Goal: Check status: Check status

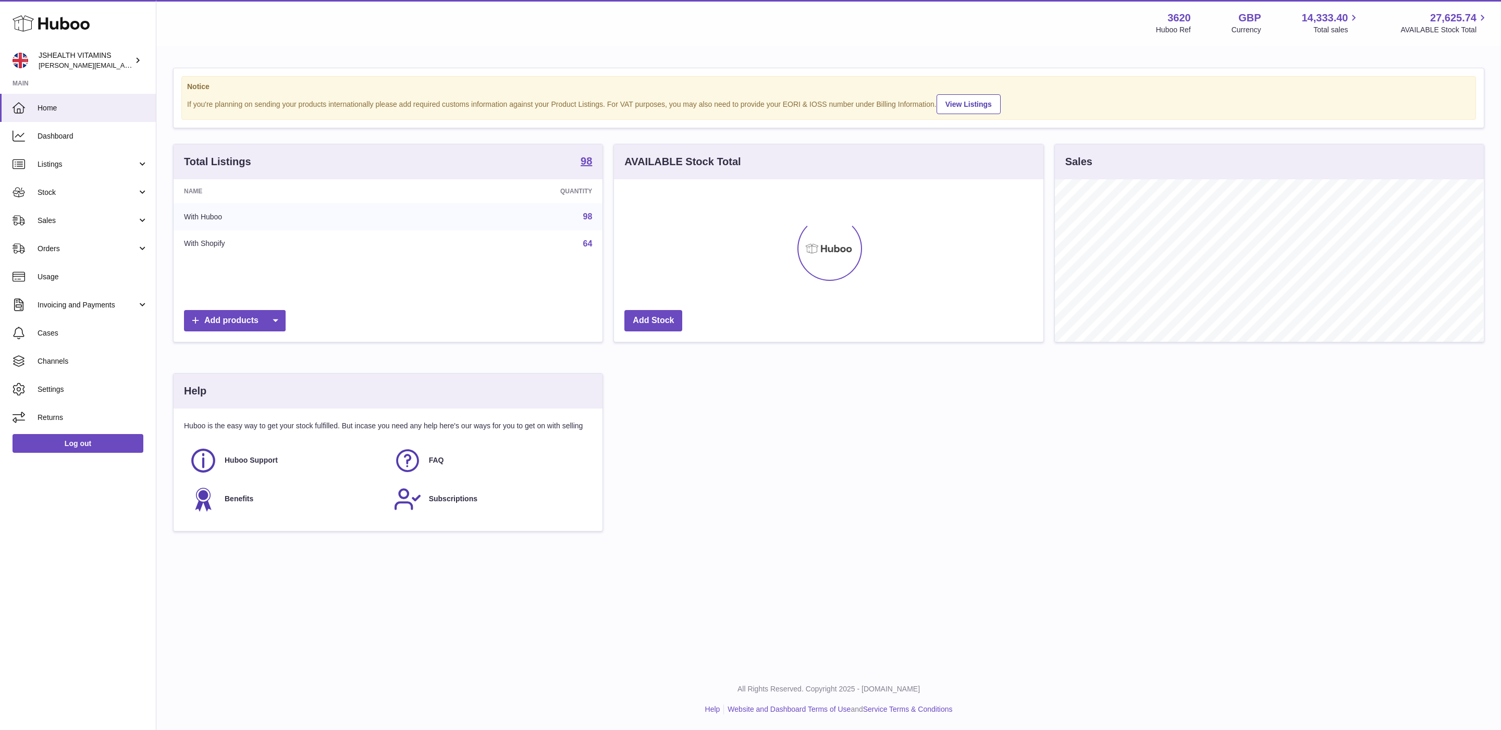
scroll to position [163, 428]
click at [55, 191] on span "Stock" at bounding box center [88, 193] width 100 height 10
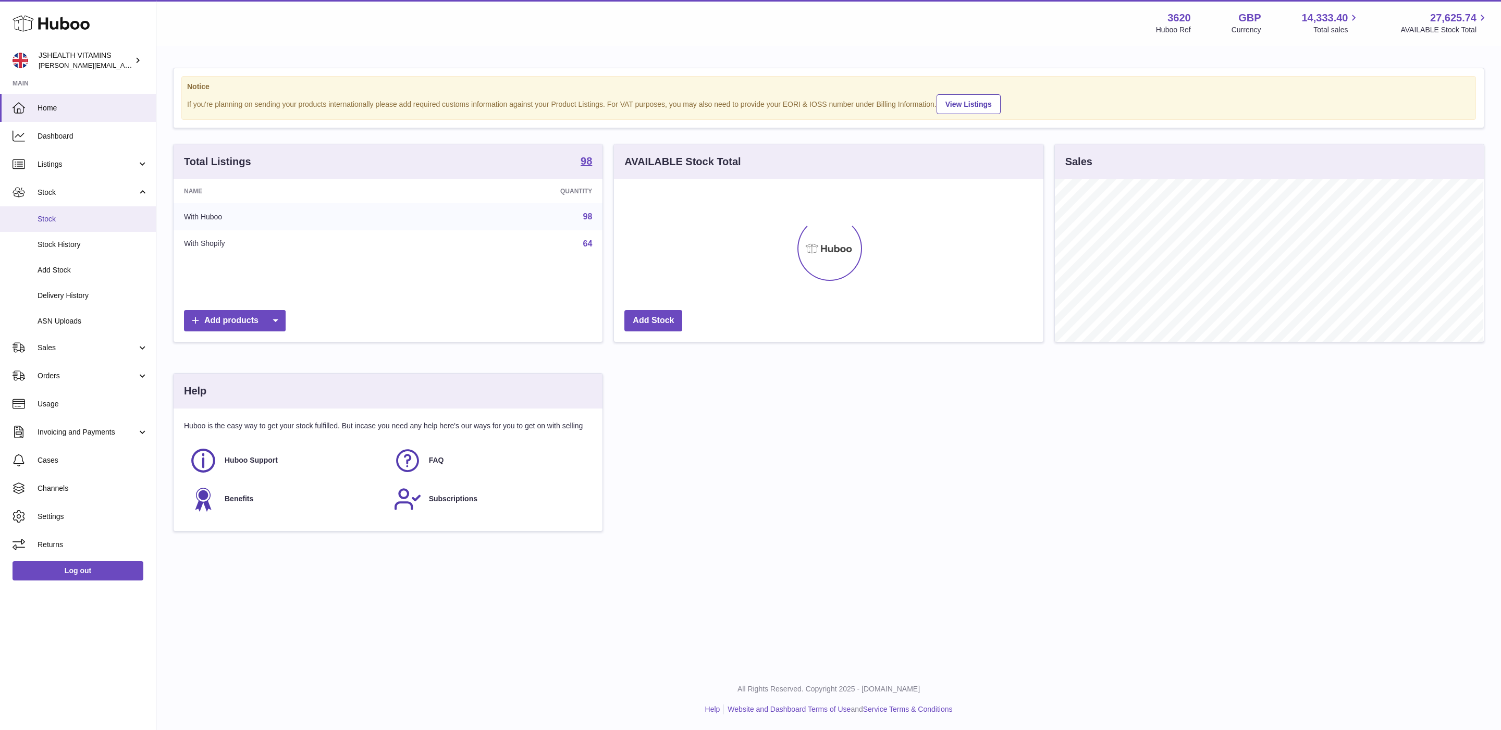
click at [58, 217] on span "Stock" at bounding box center [93, 219] width 110 height 10
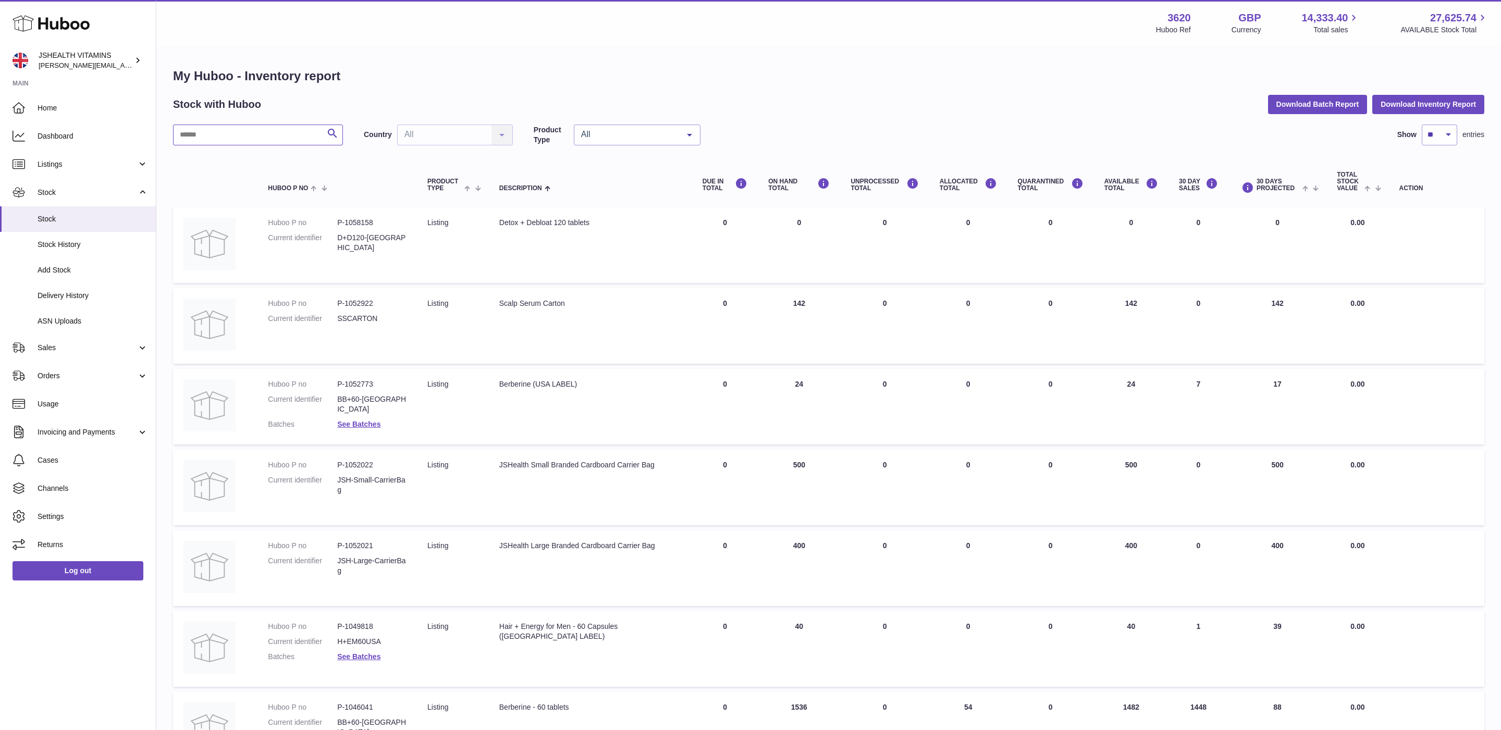
click at [286, 135] on input "text" at bounding box center [258, 135] width 170 height 21
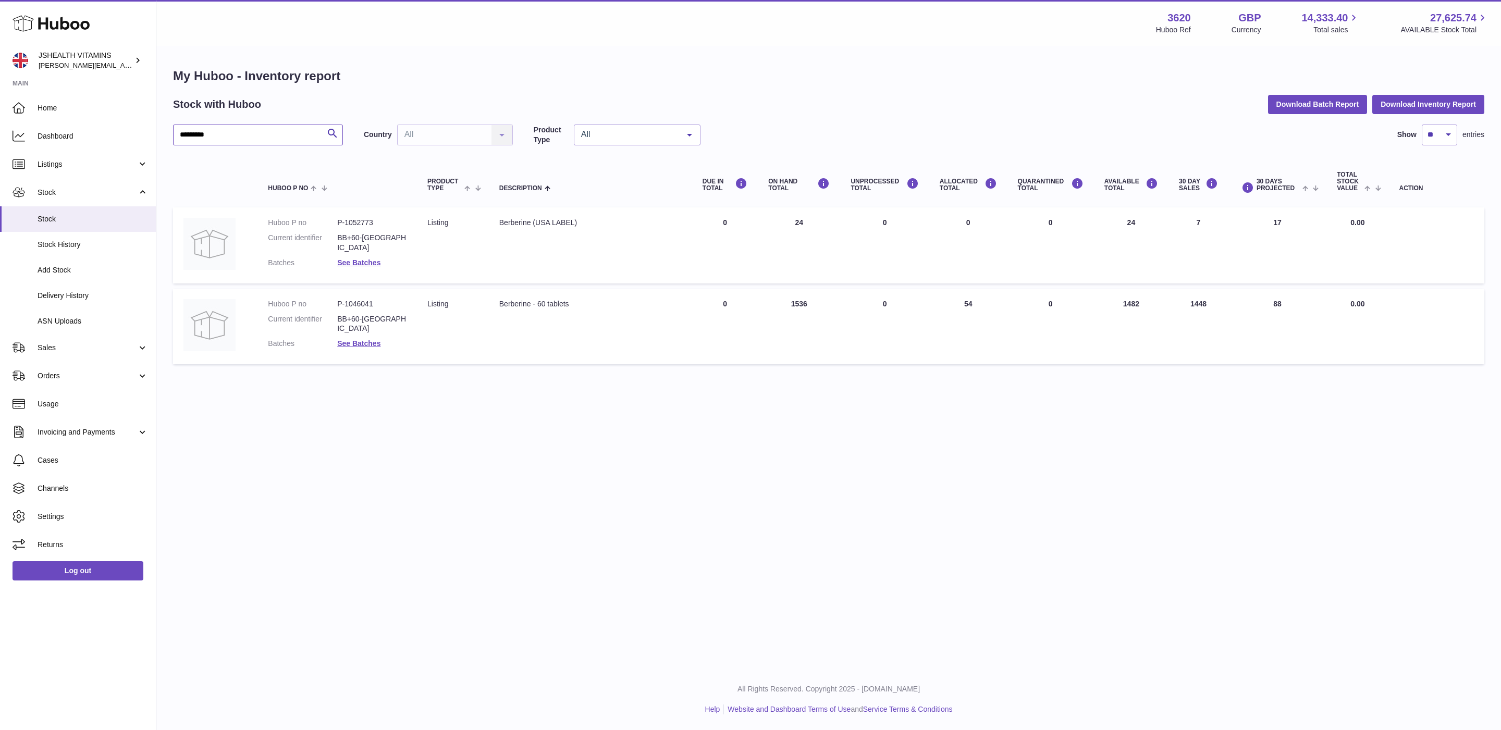
type input "*********"
drag, startPoint x: 1131, startPoint y: 298, endPoint x: 1111, endPoint y: 298, distance: 20.3
click at [1111, 298] on td "AVAILABLE Total 1482" at bounding box center [1131, 327] width 75 height 76
click at [53, 349] on span "Sales" at bounding box center [88, 348] width 100 height 10
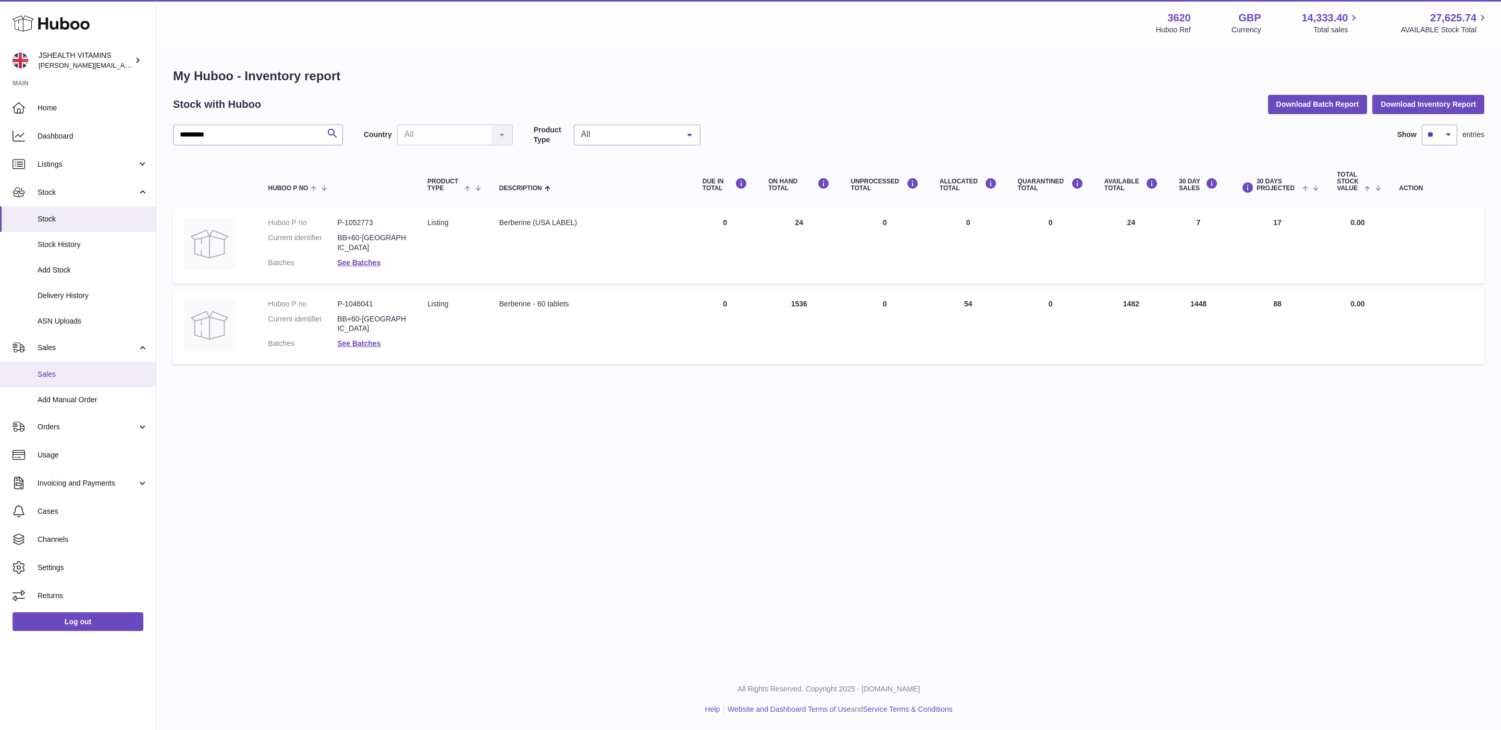
drag, startPoint x: 67, startPoint y: 359, endPoint x: 67, endPoint y: 366, distance: 6.8
click at [67, 359] on link "Sales" at bounding box center [78, 348] width 156 height 28
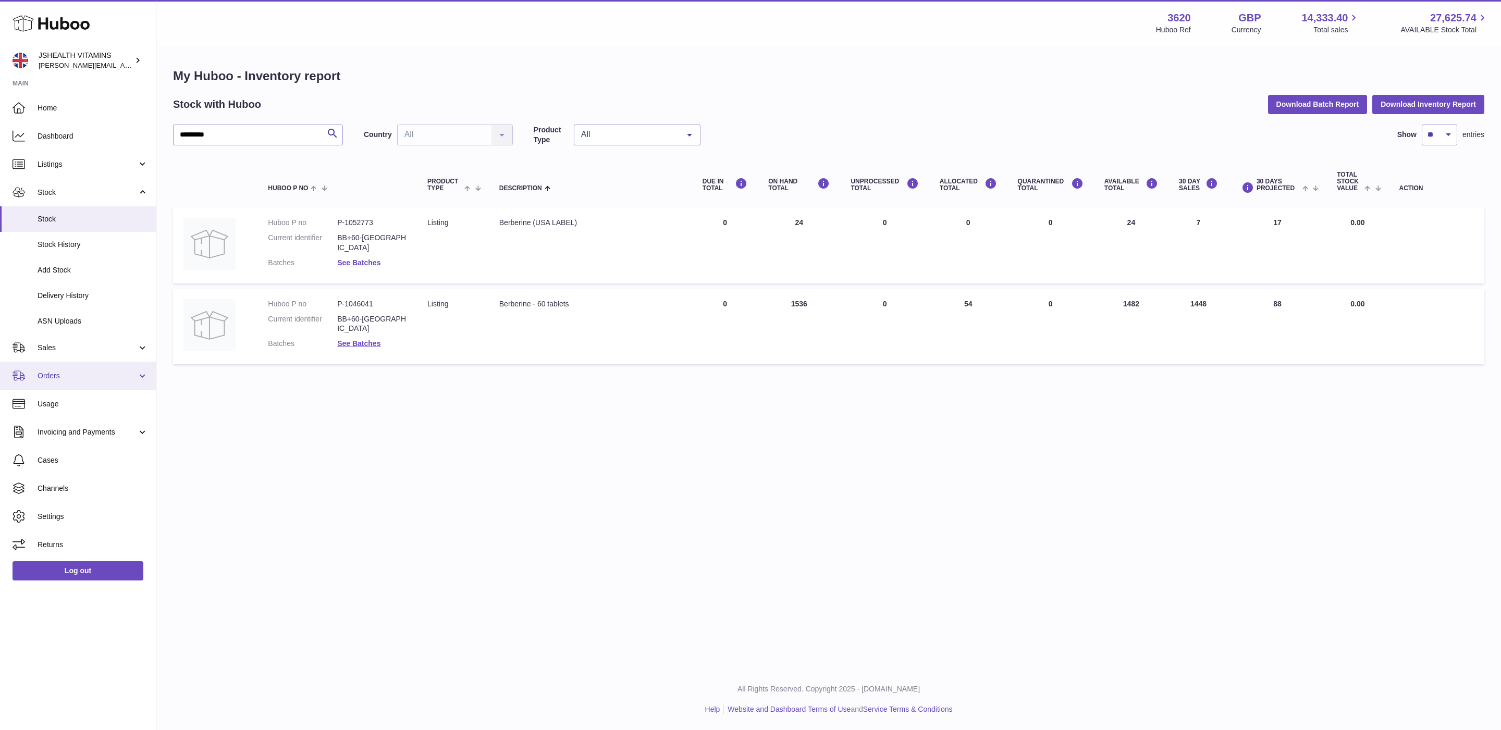
click at [67, 374] on ul "Home Dashboard Listings Not with Huboo Listings with Huboo Bundles Stock Stock …" at bounding box center [78, 326] width 156 height 465
click at [88, 355] on link "Sales" at bounding box center [78, 348] width 156 height 28
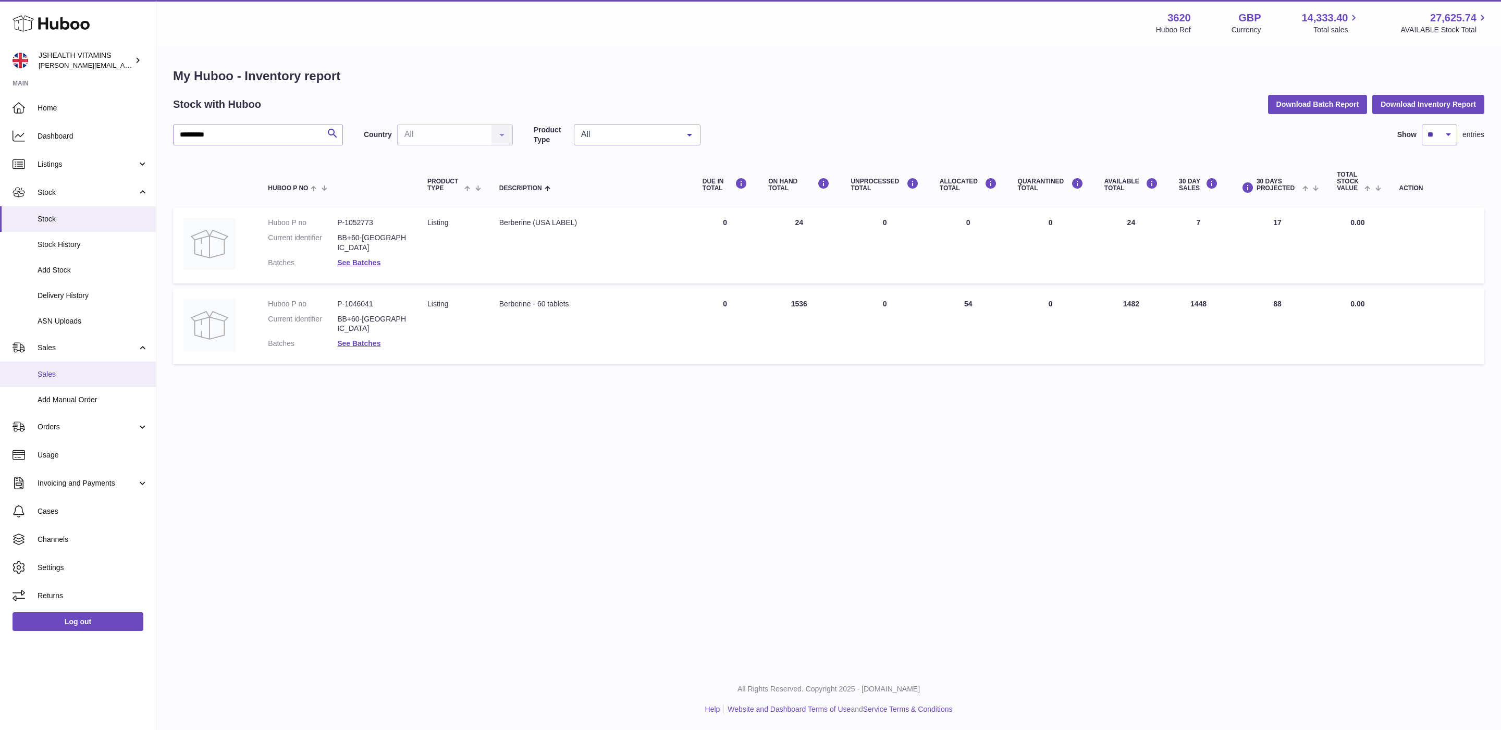
click at [84, 372] on span "Sales" at bounding box center [93, 374] width 110 height 10
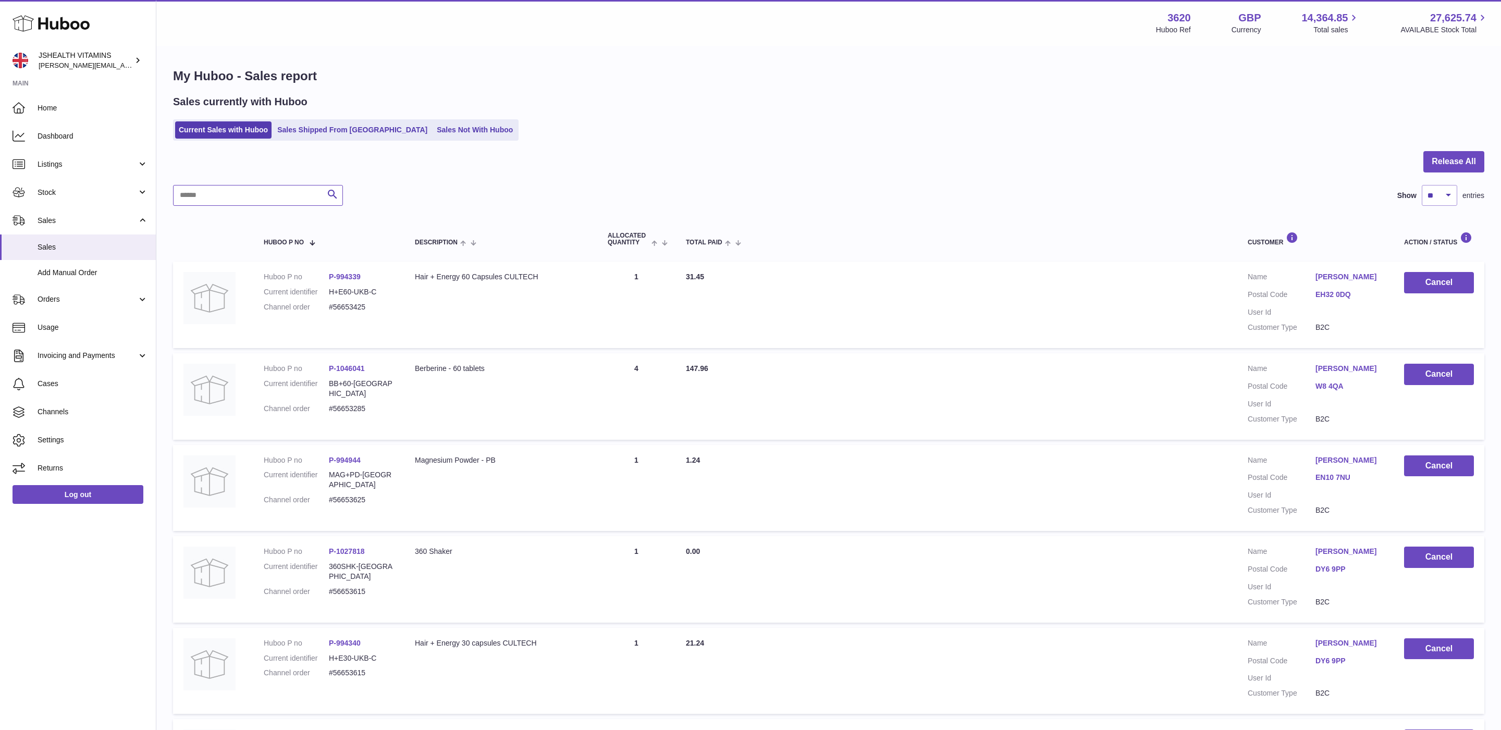
click at [213, 198] on input "text" at bounding box center [258, 195] width 170 height 21
type input "**********"
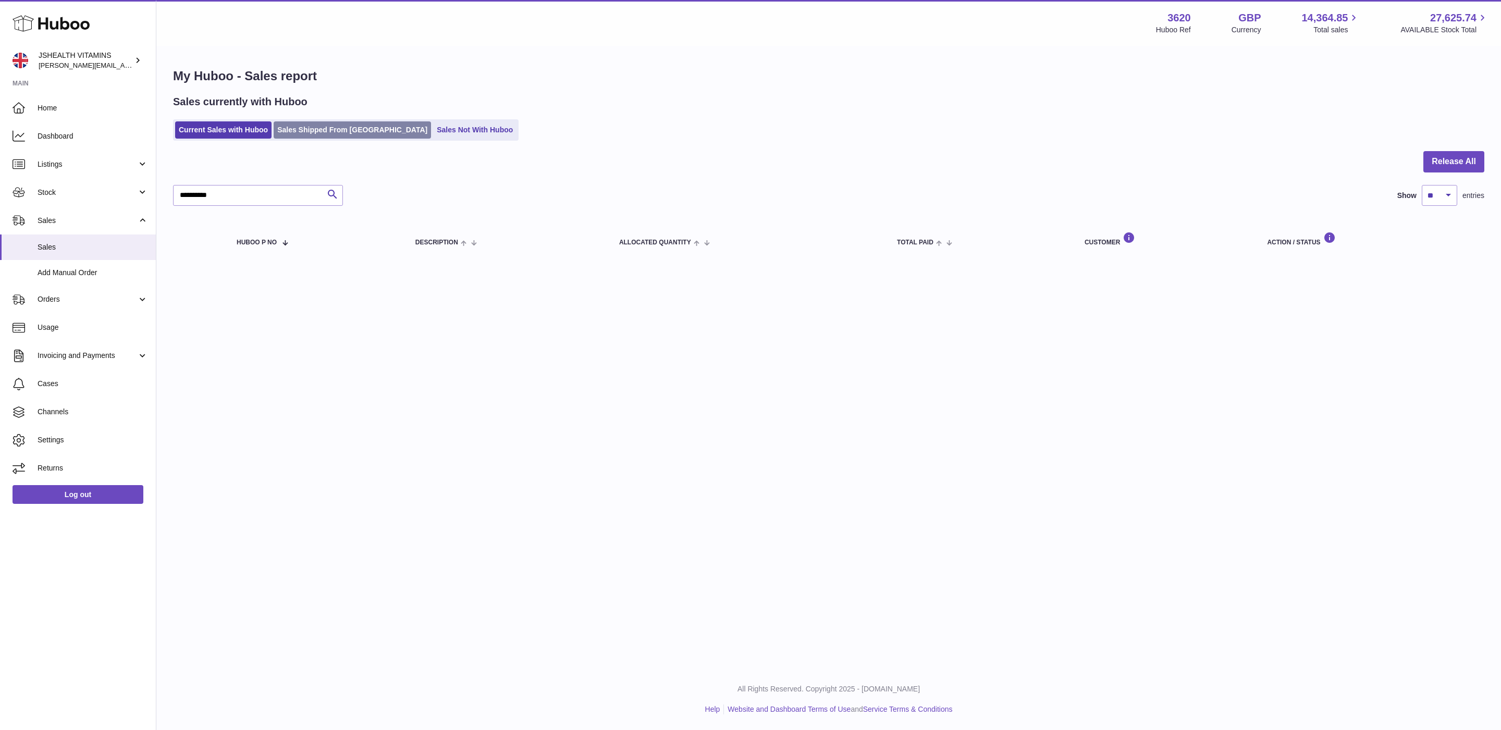
click at [306, 138] on link "Sales Shipped From Huboo" at bounding box center [352, 129] width 157 height 17
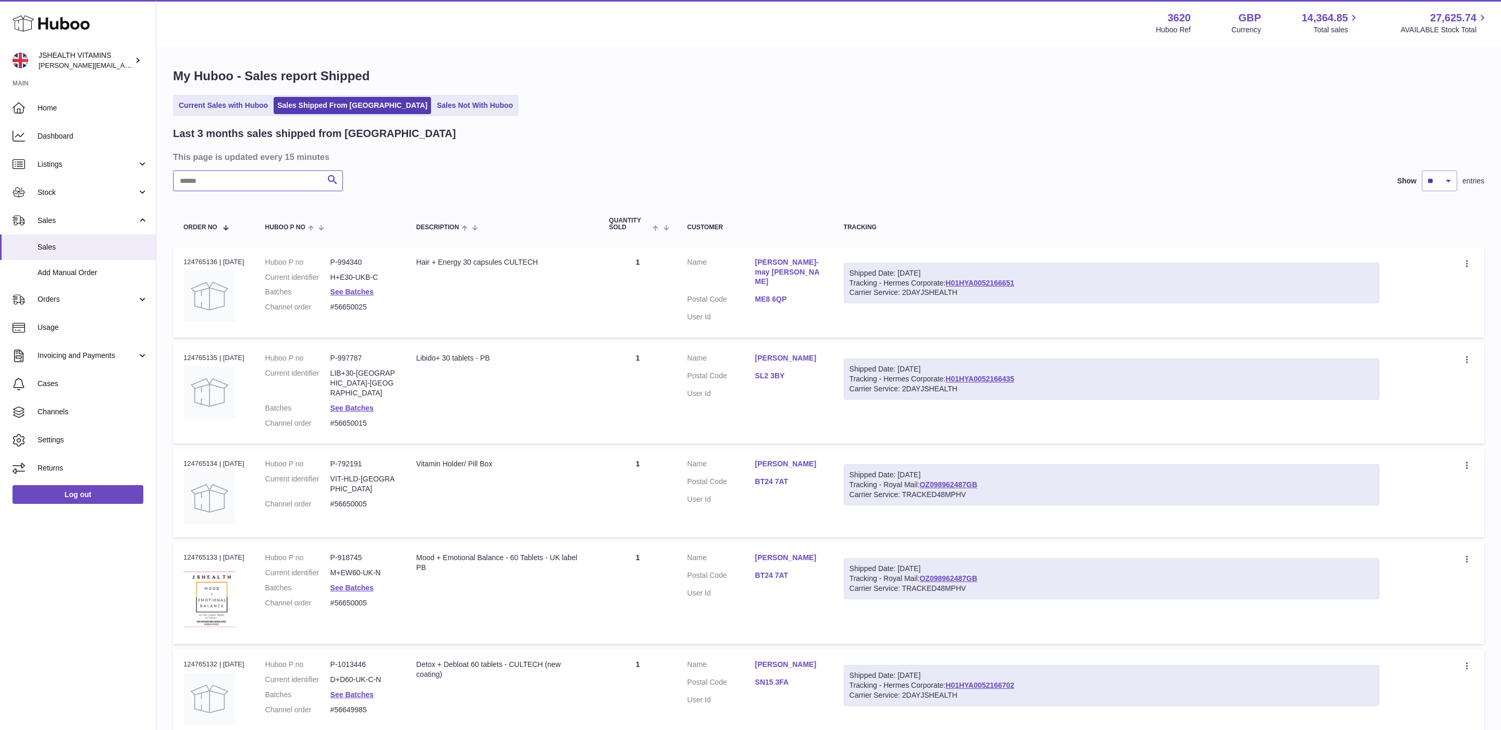
click at [236, 181] on input "text" at bounding box center [258, 180] width 170 height 21
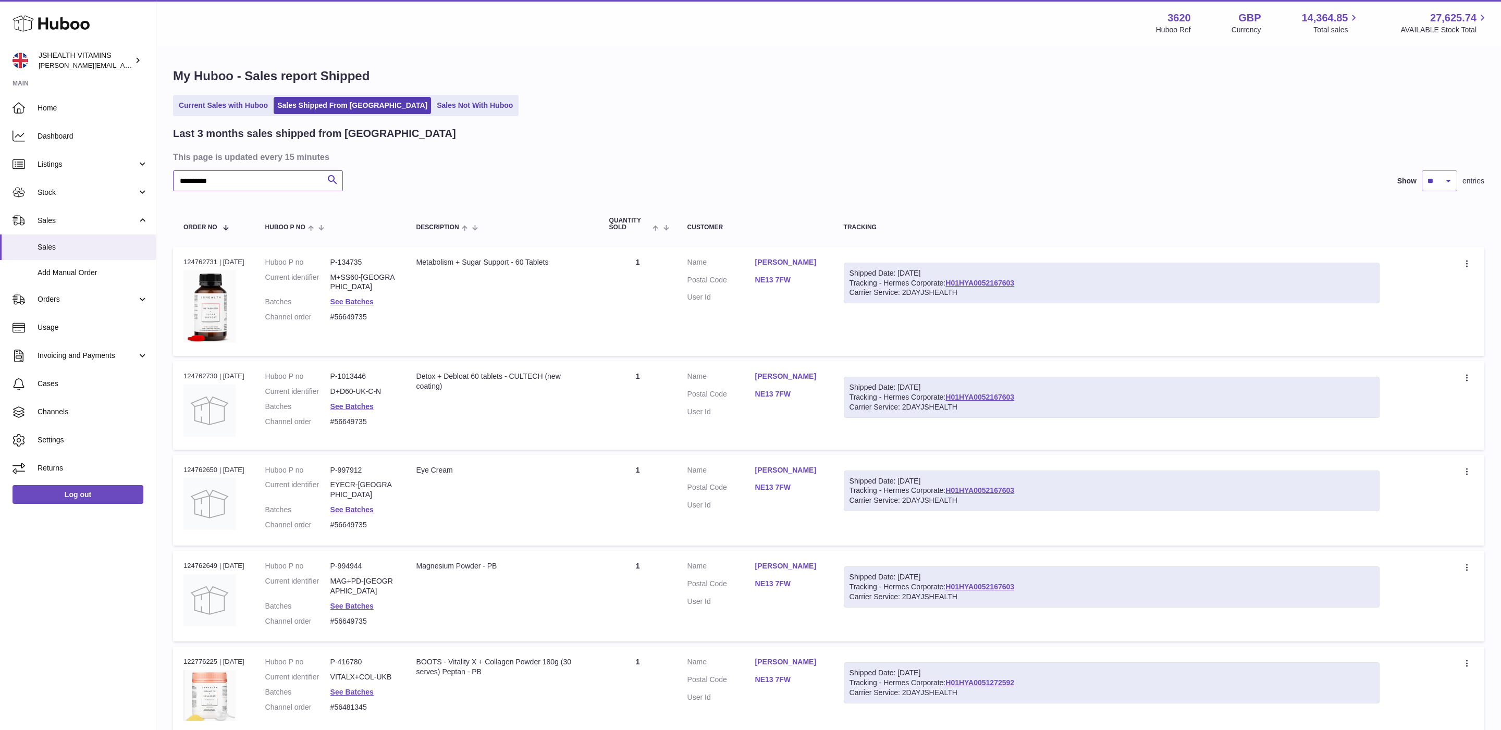
scroll to position [83, 0]
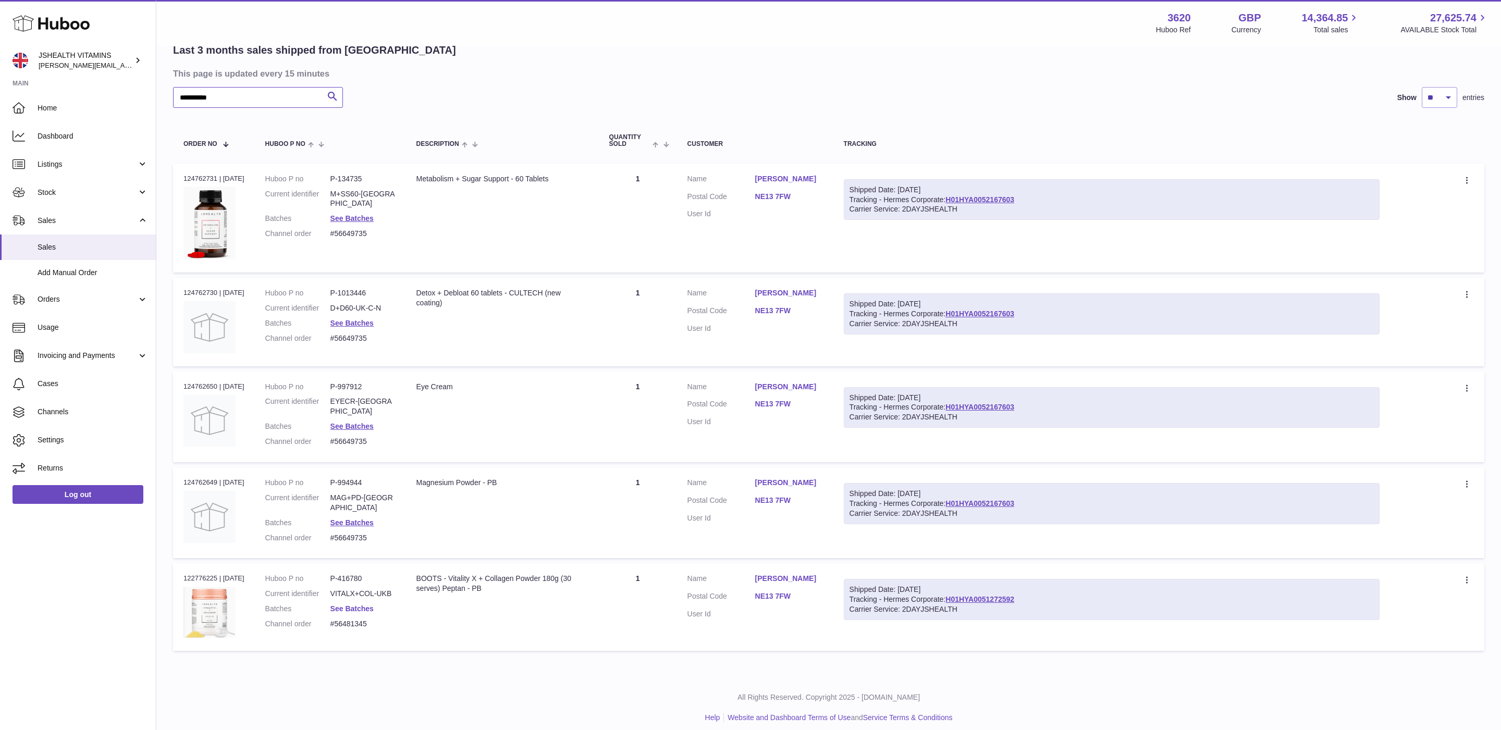
type input "**********"
click at [373, 605] on link "See Batches" at bounding box center [351, 609] width 43 height 8
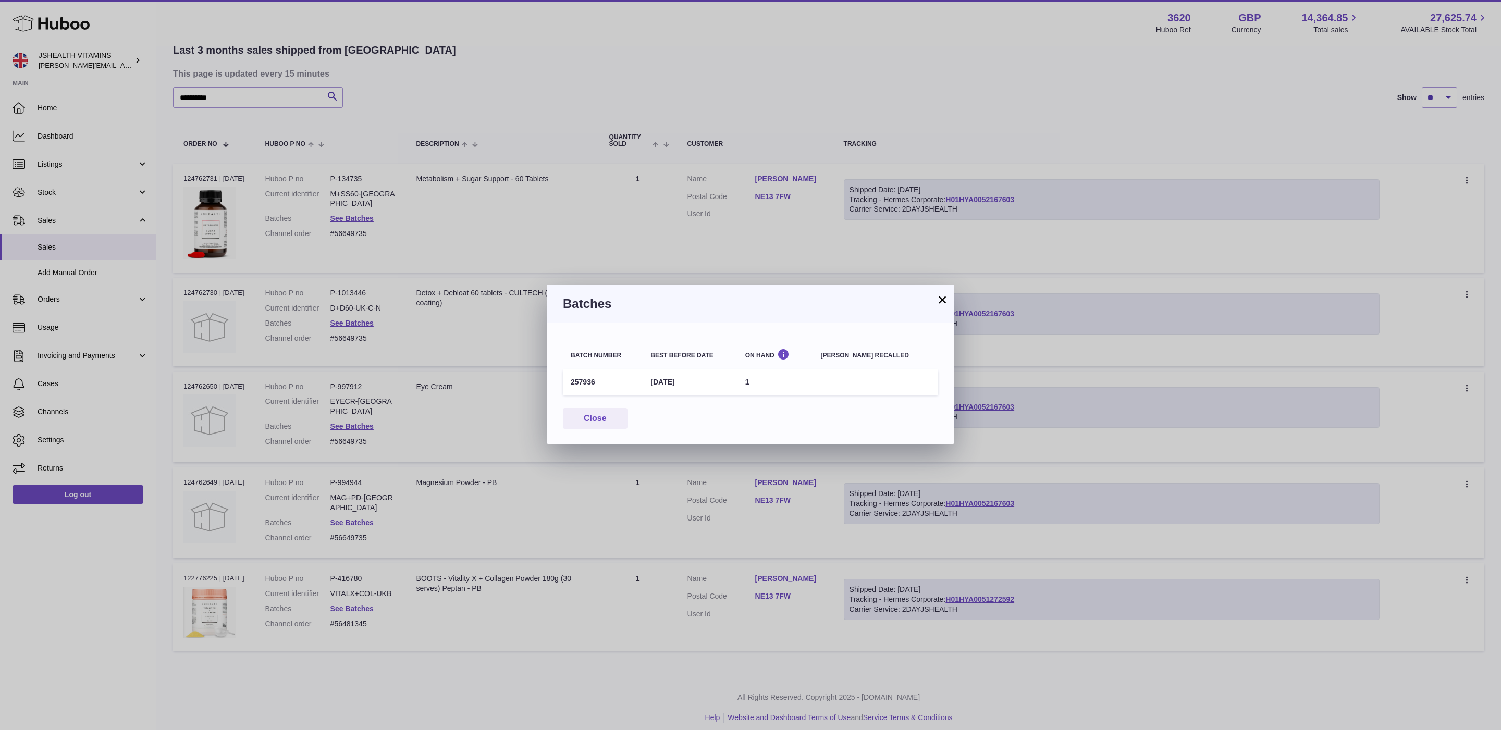
drag, startPoint x: 600, startPoint y: 385, endPoint x: 558, endPoint y: 381, distance: 42.3
click at [558, 381] on div "Batch number Best before date On Hand Batch recalled 257936 31st Mar 2028 1 Clo…" at bounding box center [750, 384] width 406 height 122
click at [600, 382] on td "257936" at bounding box center [603, 382] width 80 height 26
click at [936, 305] on div "× Batches Batch number Best before date On Hand Batch recalled 257936 31st Mar …" at bounding box center [750, 364] width 406 height 159
click at [940, 304] on button "×" at bounding box center [942, 299] width 13 height 13
